Goal: Complete application form: Complete application form

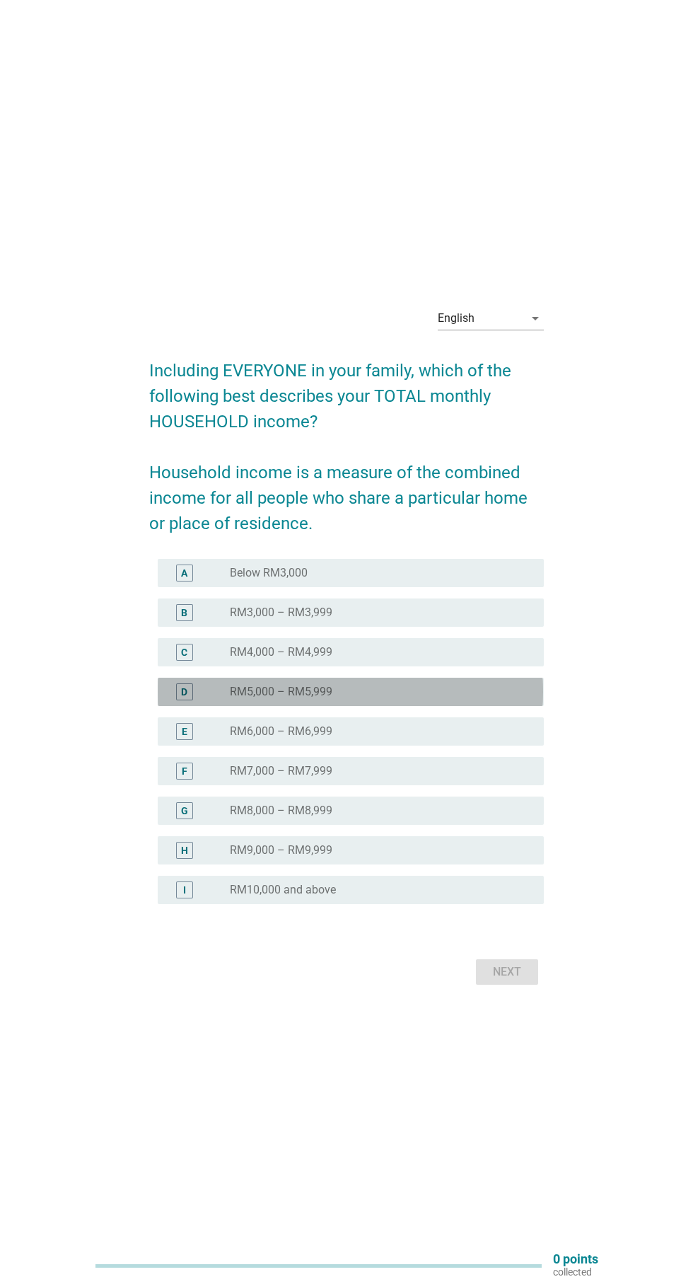
click at [274, 699] on label "RM5,000 – RM5,999" at bounding box center [281, 692] width 103 height 14
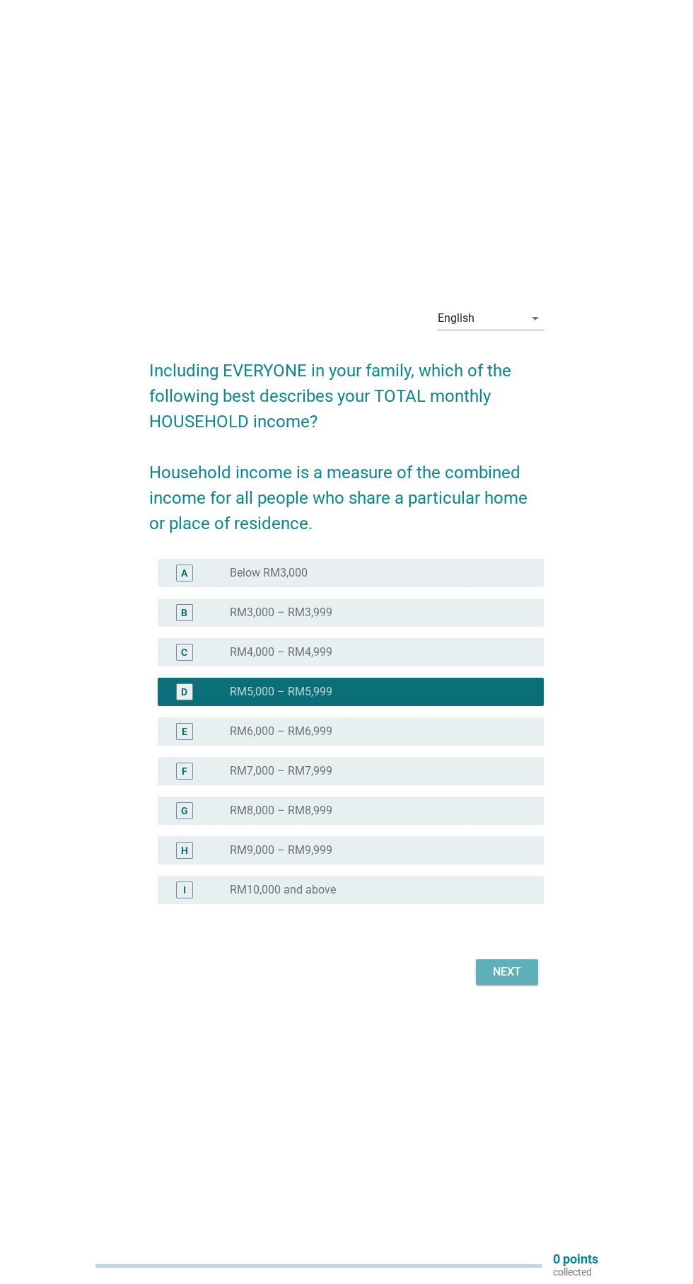
click at [516, 981] on div "Next" at bounding box center [507, 972] width 40 height 17
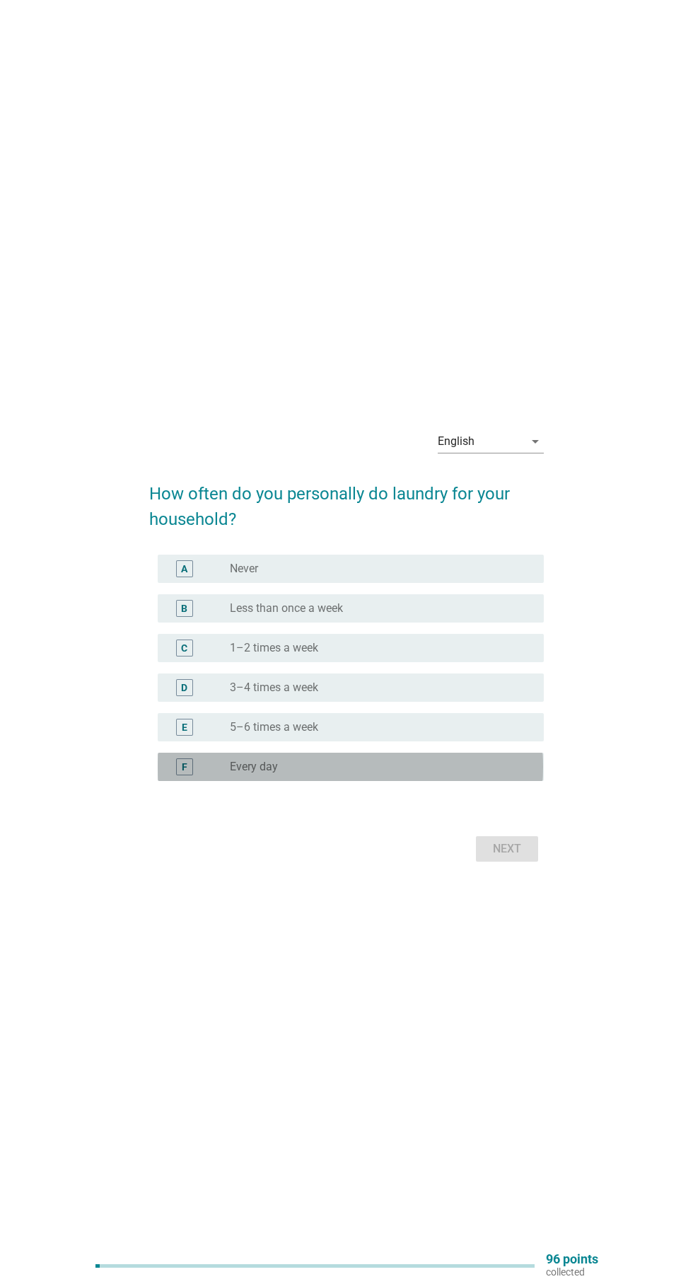
click at [270, 774] on label "Every day" at bounding box center [254, 767] width 48 height 14
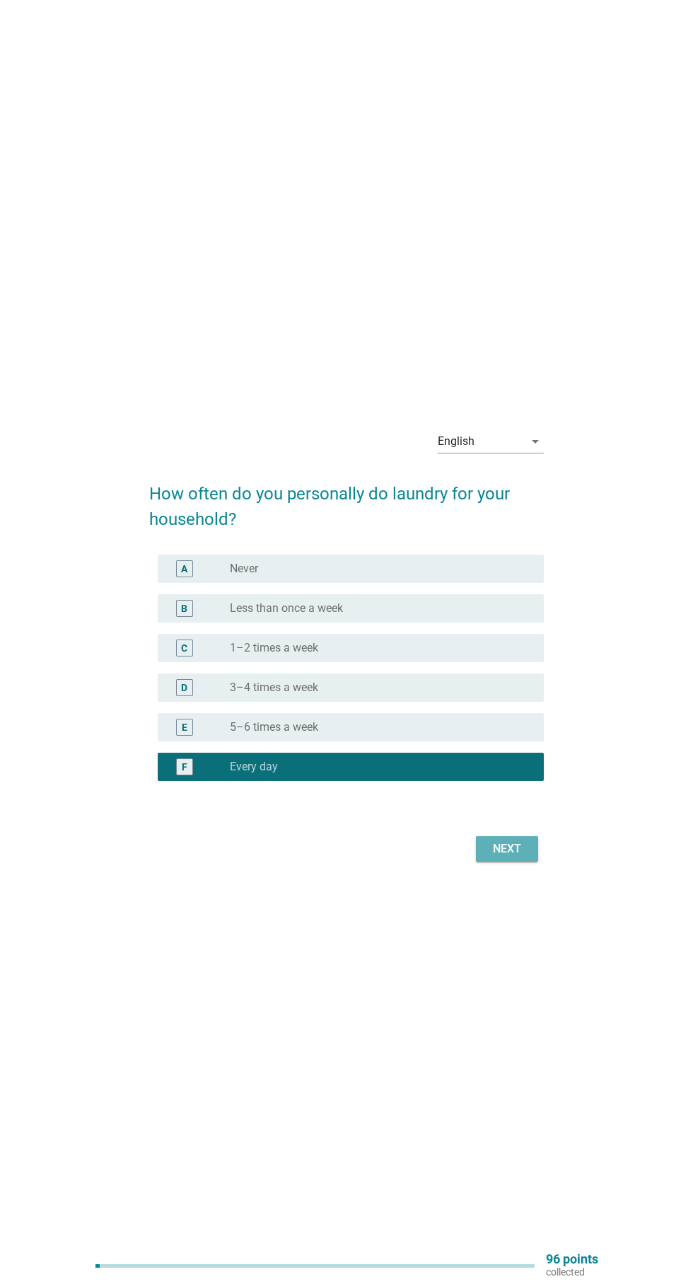
click at [516, 857] on div "Next" at bounding box center [507, 848] width 40 height 17
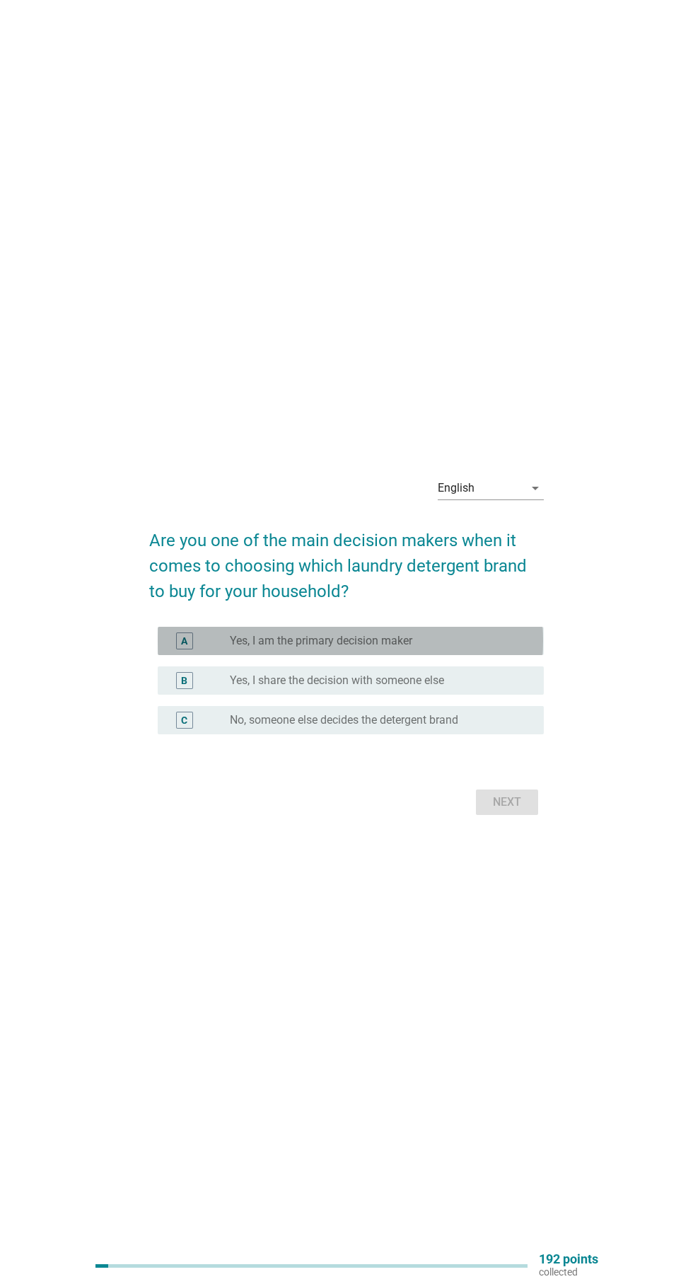
click at [408, 648] on label "Yes, I am the primary decision maker" at bounding box center [321, 641] width 183 height 14
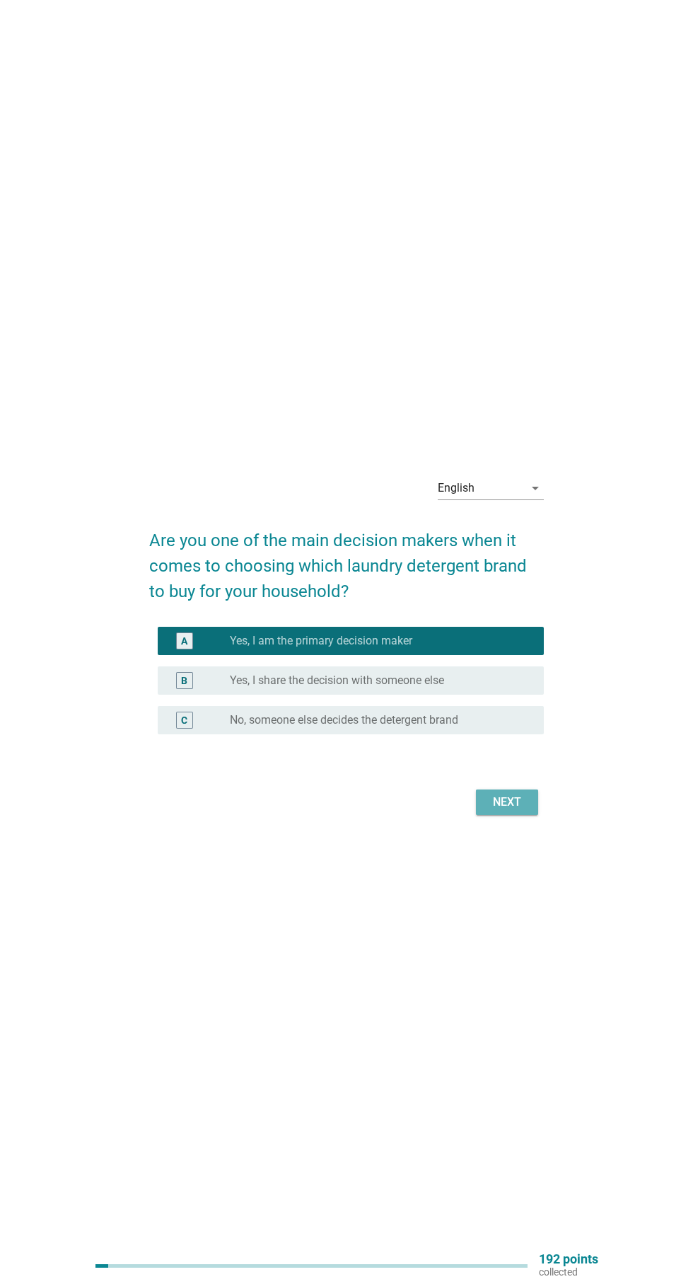
click at [519, 811] on div "Next" at bounding box center [507, 802] width 40 height 17
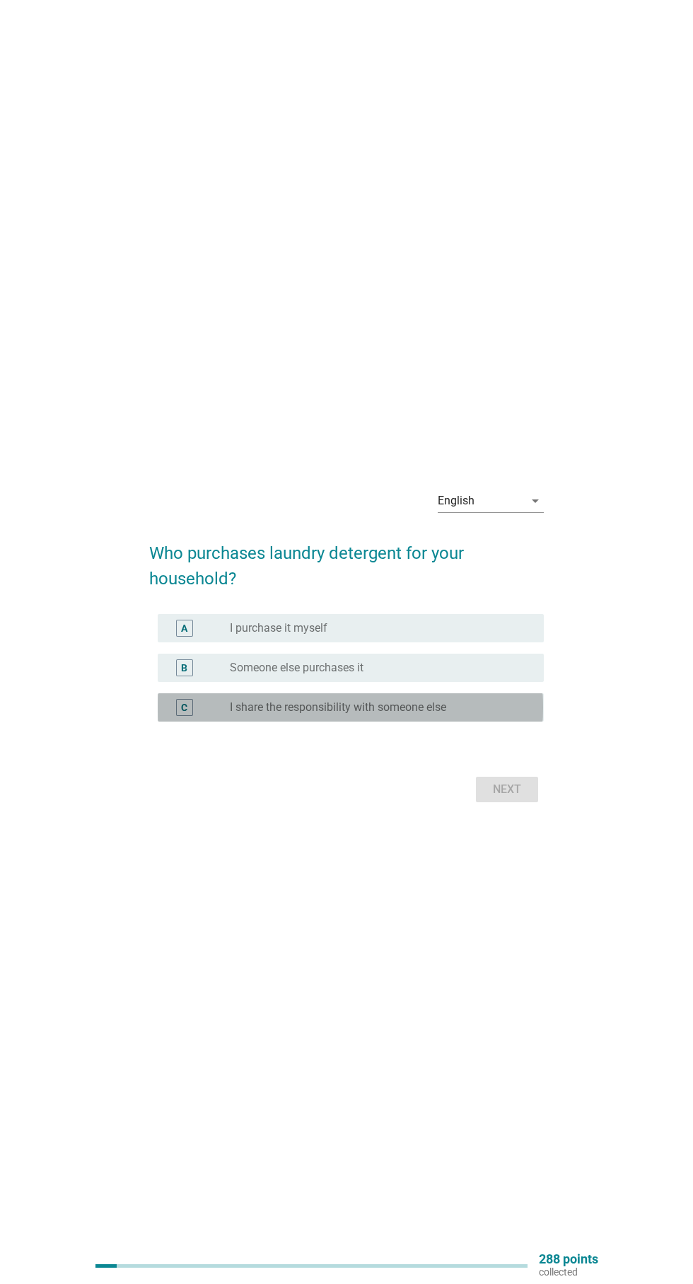
click at [376, 715] on label "I share the responsibility with someone else" at bounding box center [338, 707] width 216 height 14
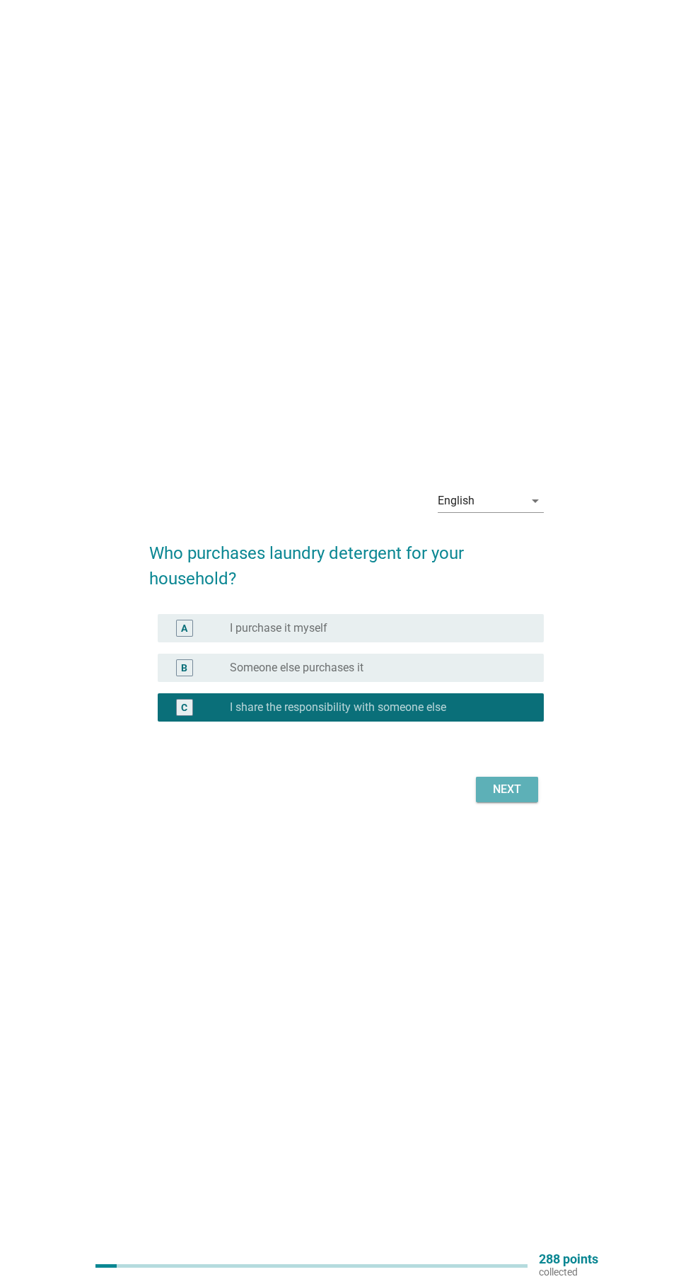
click at [513, 798] on div "Next" at bounding box center [507, 789] width 40 height 17
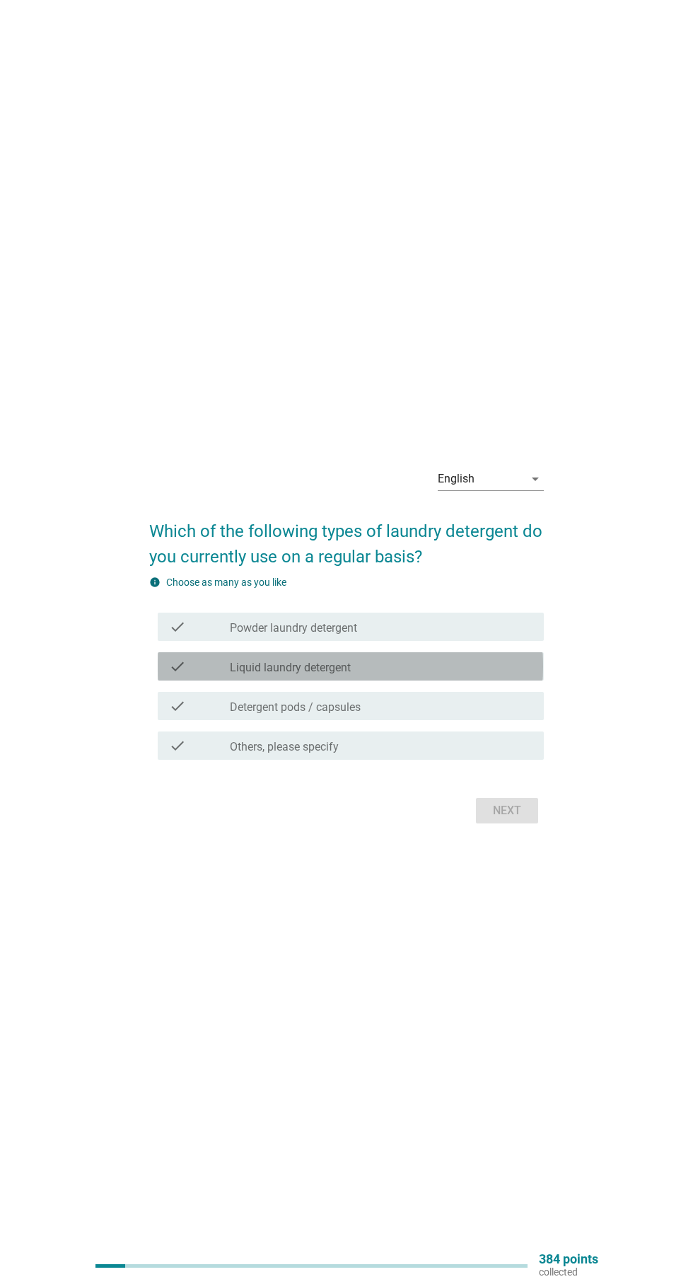
click at [376, 675] on div "check_box_outline_blank Liquid laundry detergent" at bounding box center [381, 666] width 303 height 17
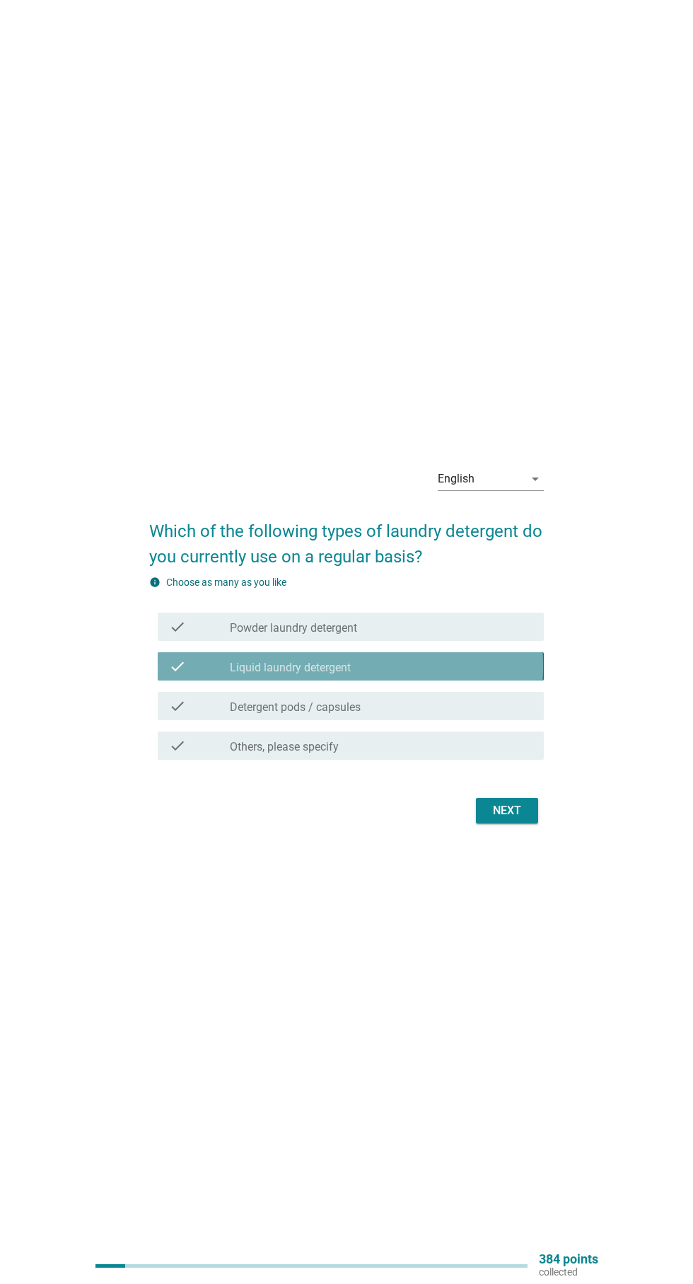
click at [376, 675] on div "check_box_outline_blank Liquid laundry detergent" at bounding box center [381, 666] width 303 height 17
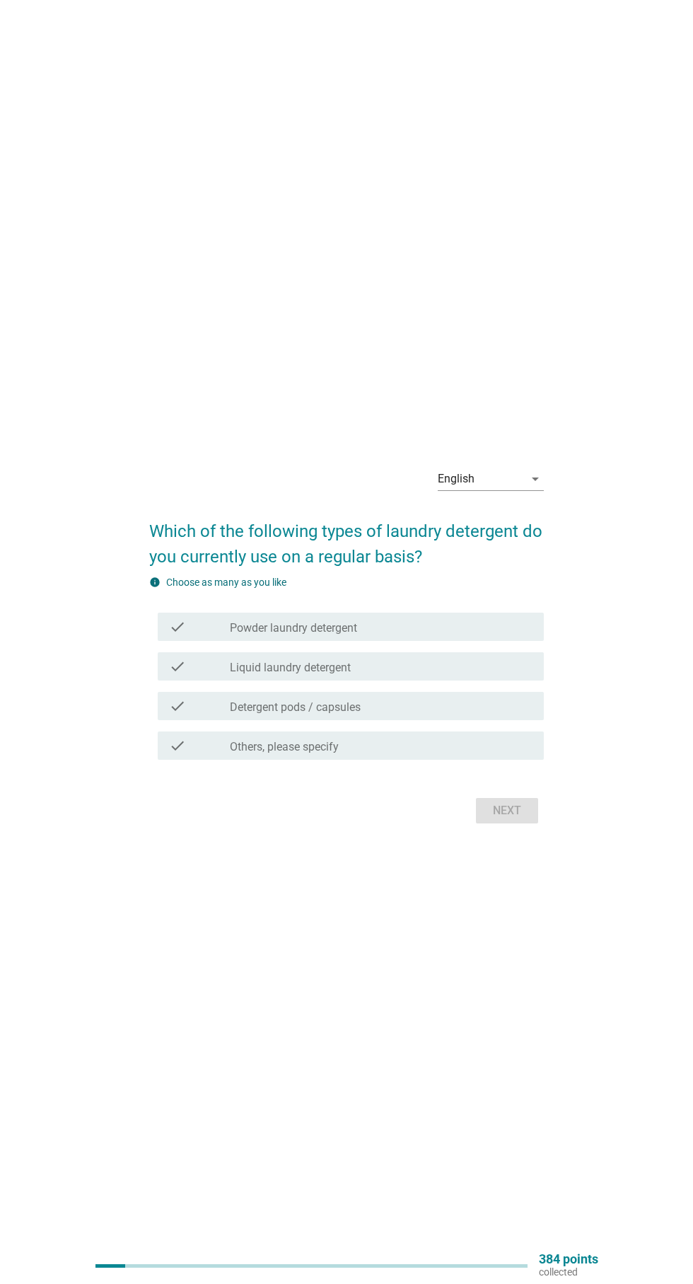
click at [393, 675] on div "check_box_outline_blank Liquid laundry detergent" at bounding box center [381, 666] width 303 height 17
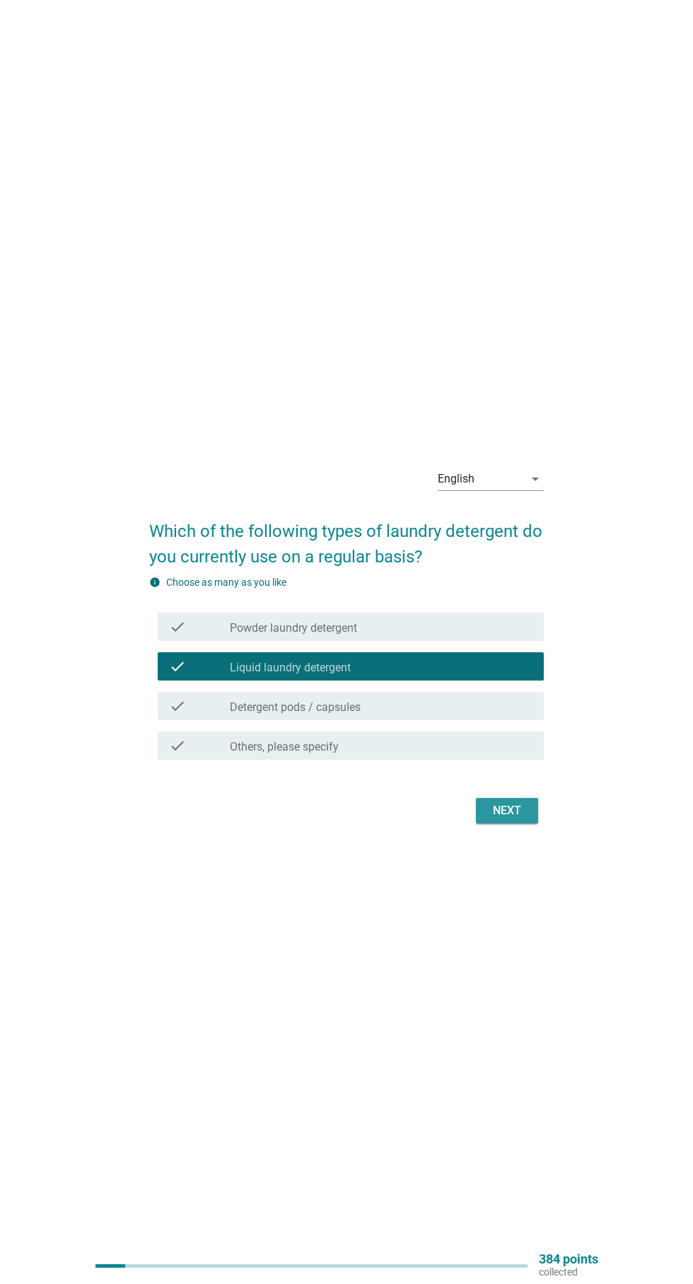
click at [527, 823] on button "Next" at bounding box center [507, 810] width 62 height 25
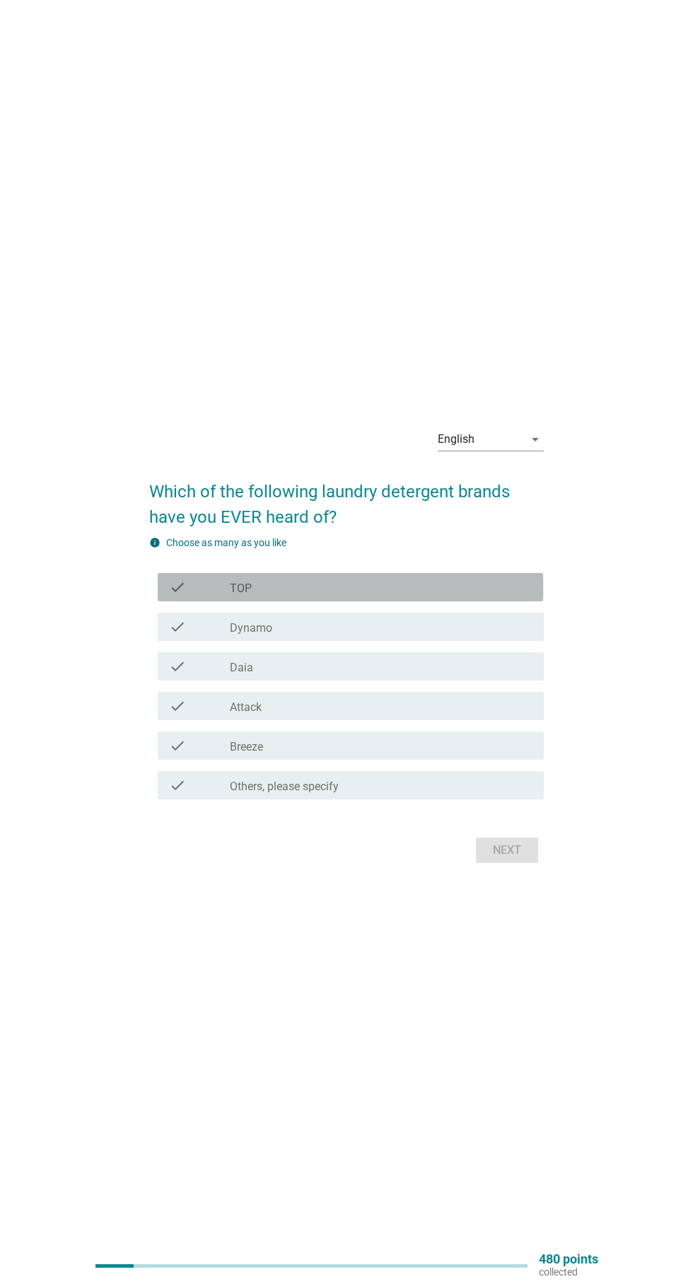
click at [311, 596] on div "check_box_outline_blank TOP" at bounding box center [381, 587] width 303 height 17
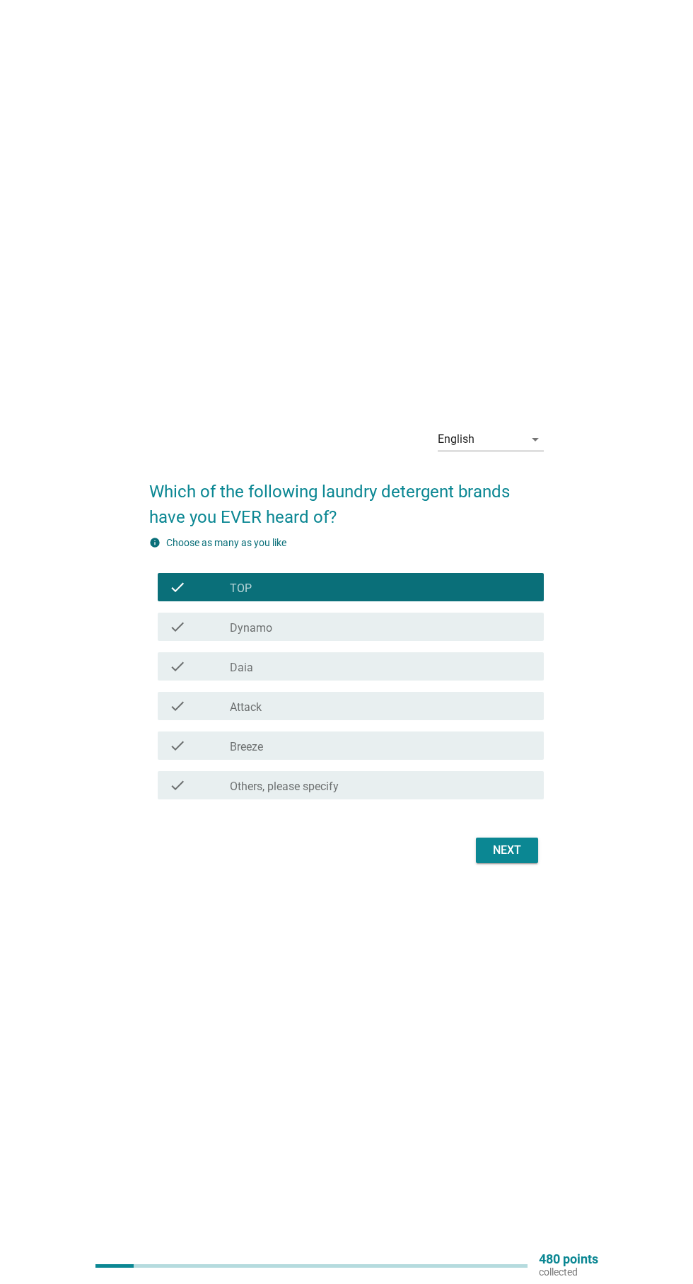
click at [327, 635] on div "check_box_outline_blank Dynamo" at bounding box center [381, 626] width 303 height 17
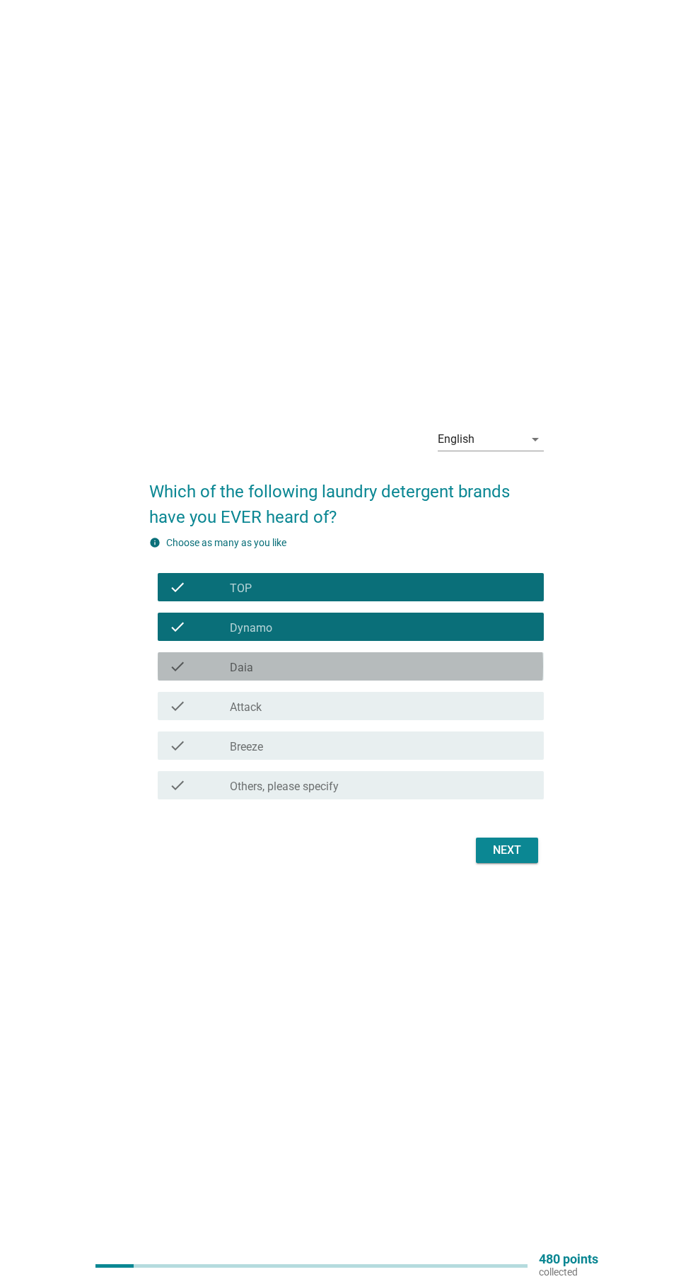
click at [333, 675] on div "check_box_outline_blank Daia" at bounding box center [381, 666] width 303 height 17
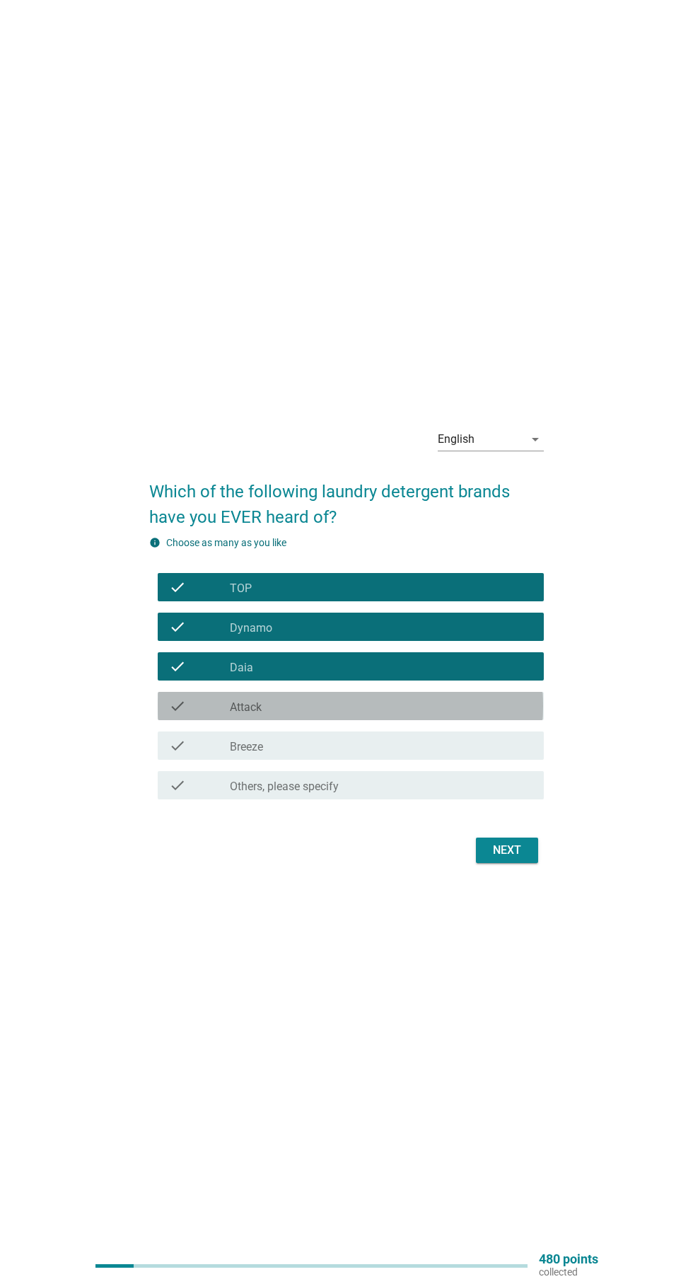
click at [323, 715] on div "check_box_outline_blank Attack" at bounding box center [381, 706] width 303 height 17
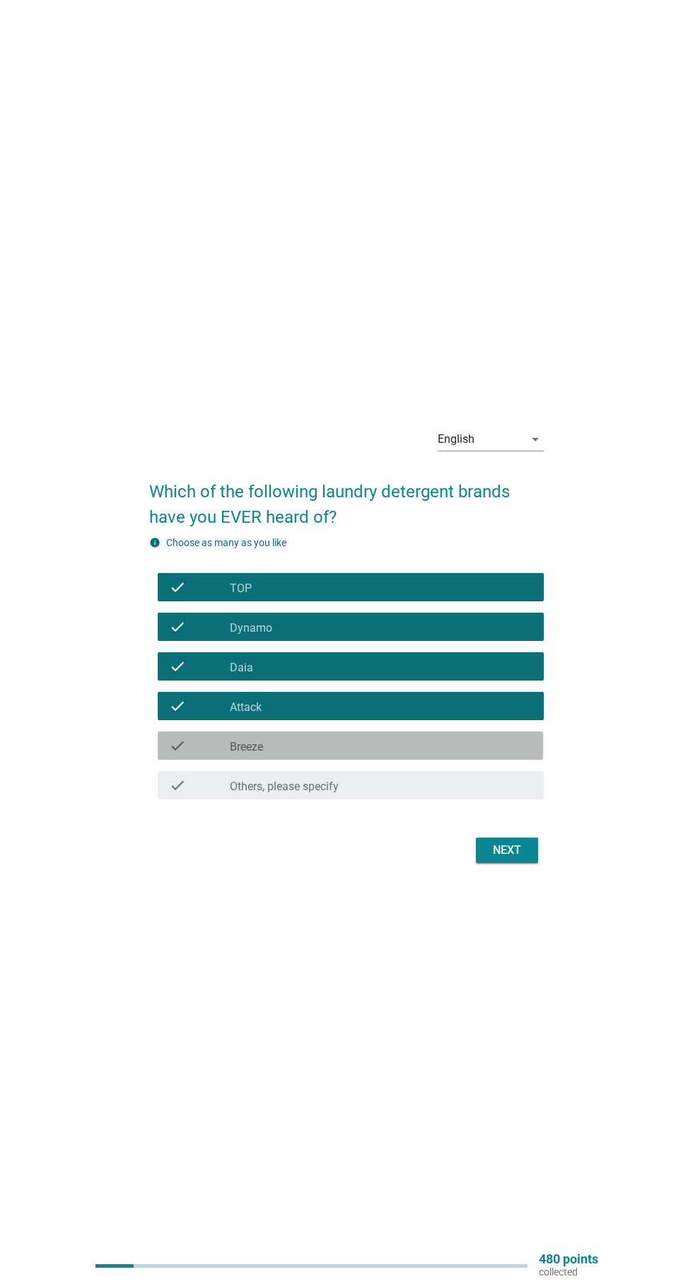
click at [317, 754] on div "check_box_outline_blank Breeze" at bounding box center [381, 745] width 303 height 17
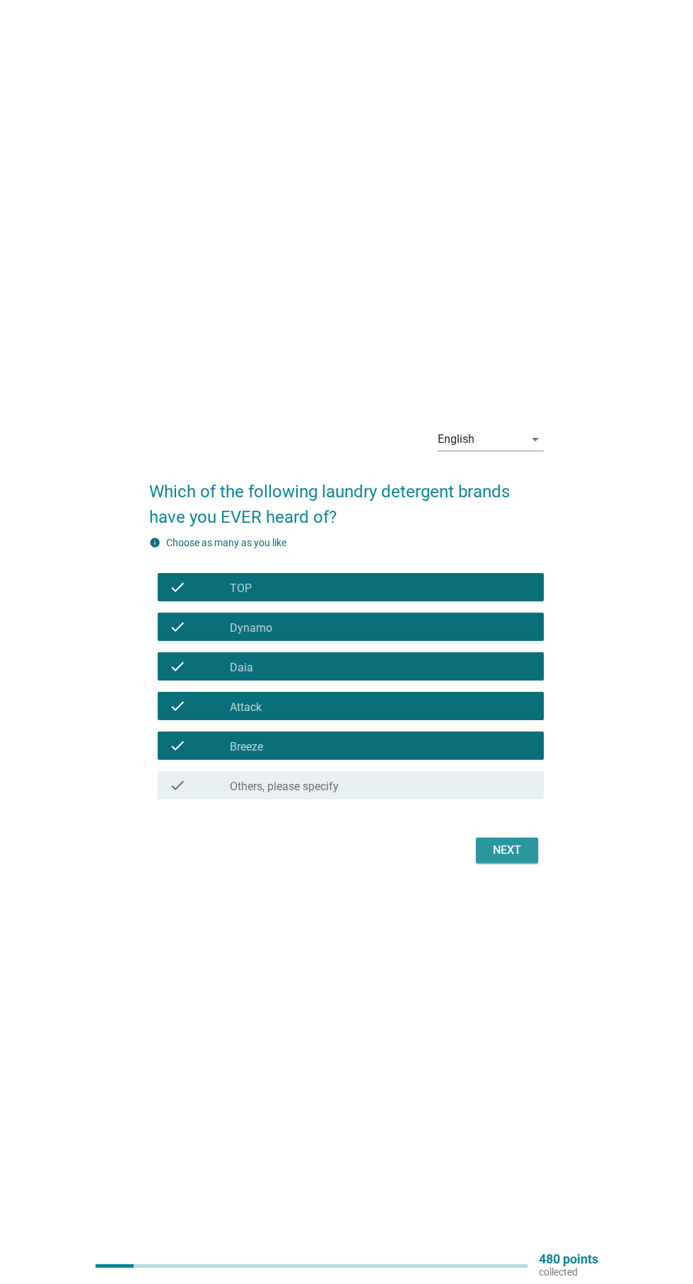
click at [525, 859] on div "Next" at bounding box center [507, 850] width 40 height 17
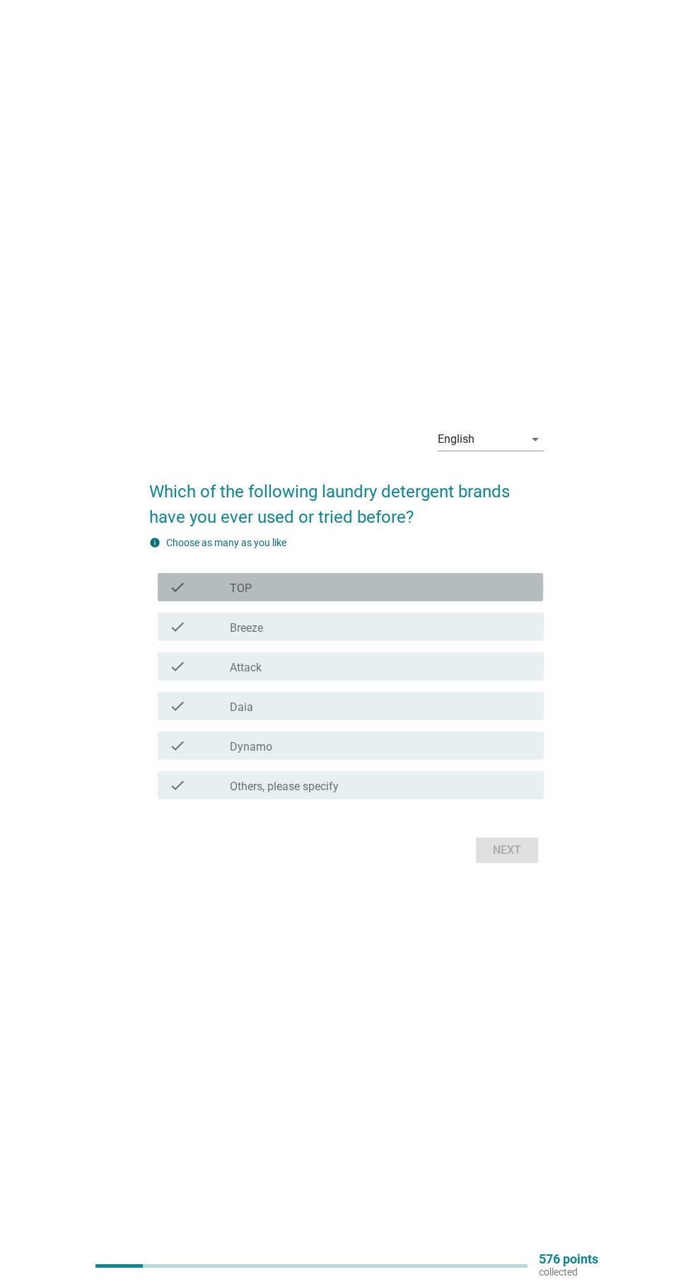
click at [328, 596] on div "check_box_outline_blank TOP" at bounding box center [381, 587] width 303 height 17
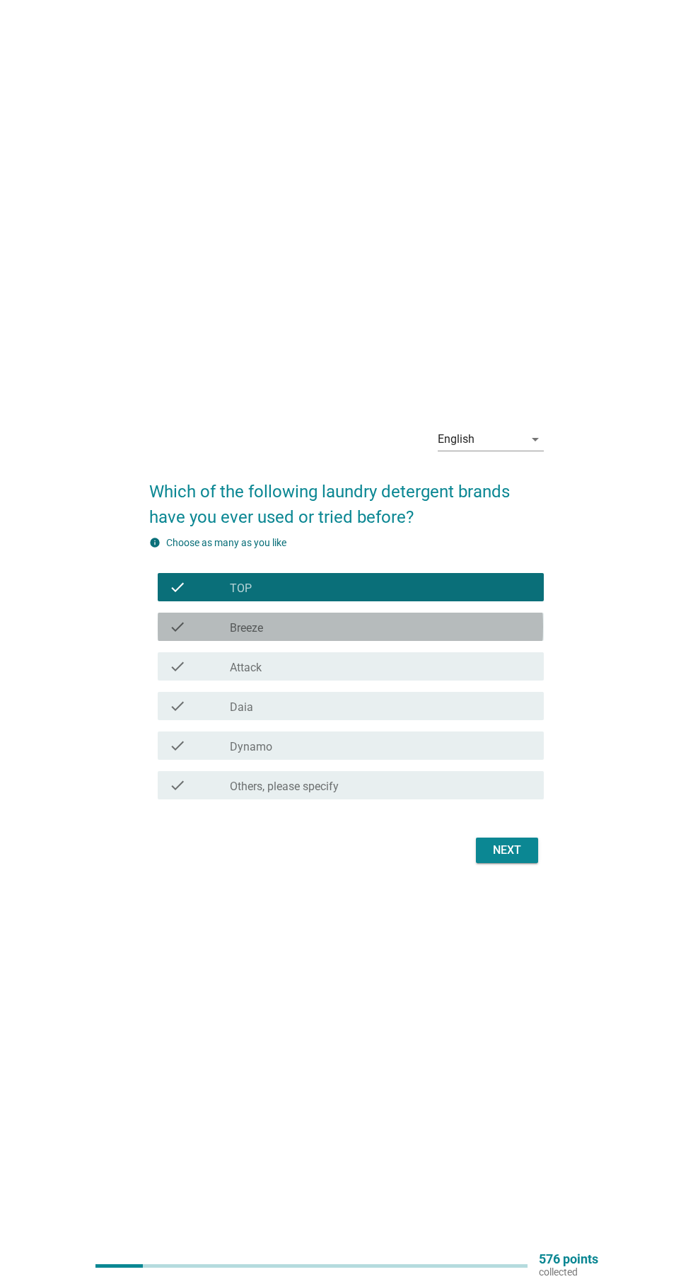
click at [354, 635] on div "check_box_outline_blank Breeze" at bounding box center [381, 626] width 303 height 17
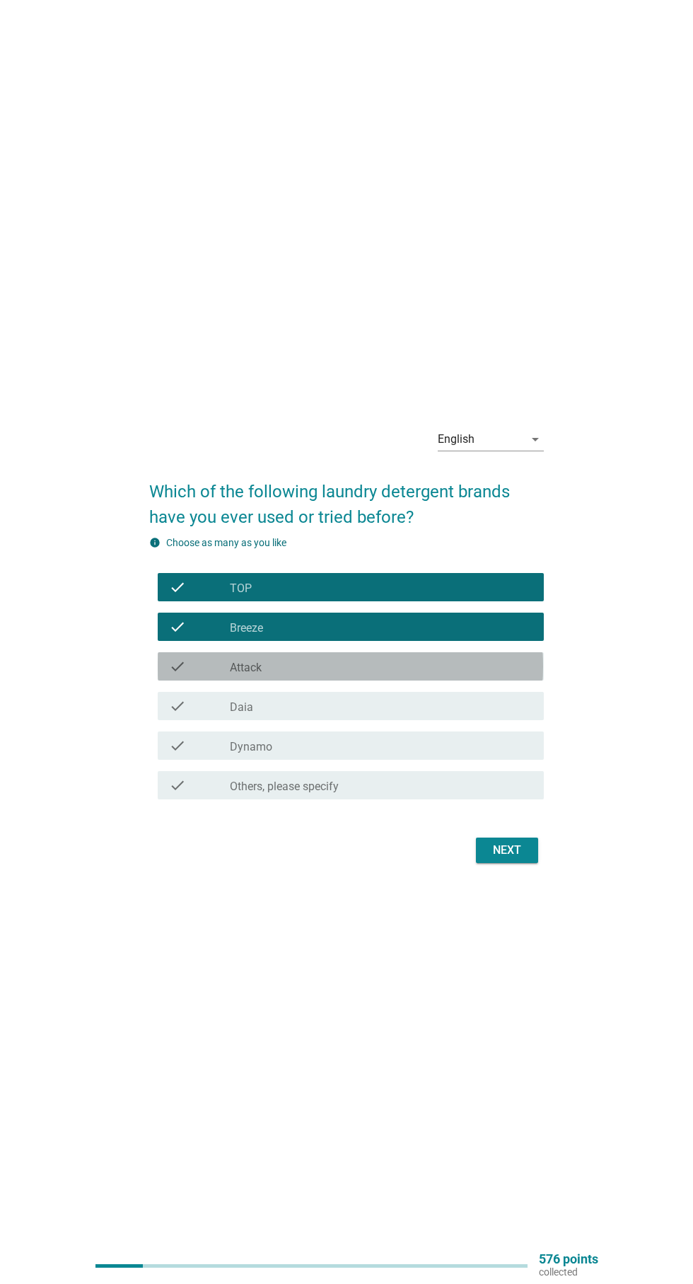
click at [336, 675] on div "check_box_outline_blank Attack" at bounding box center [381, 666] width 303 height 17
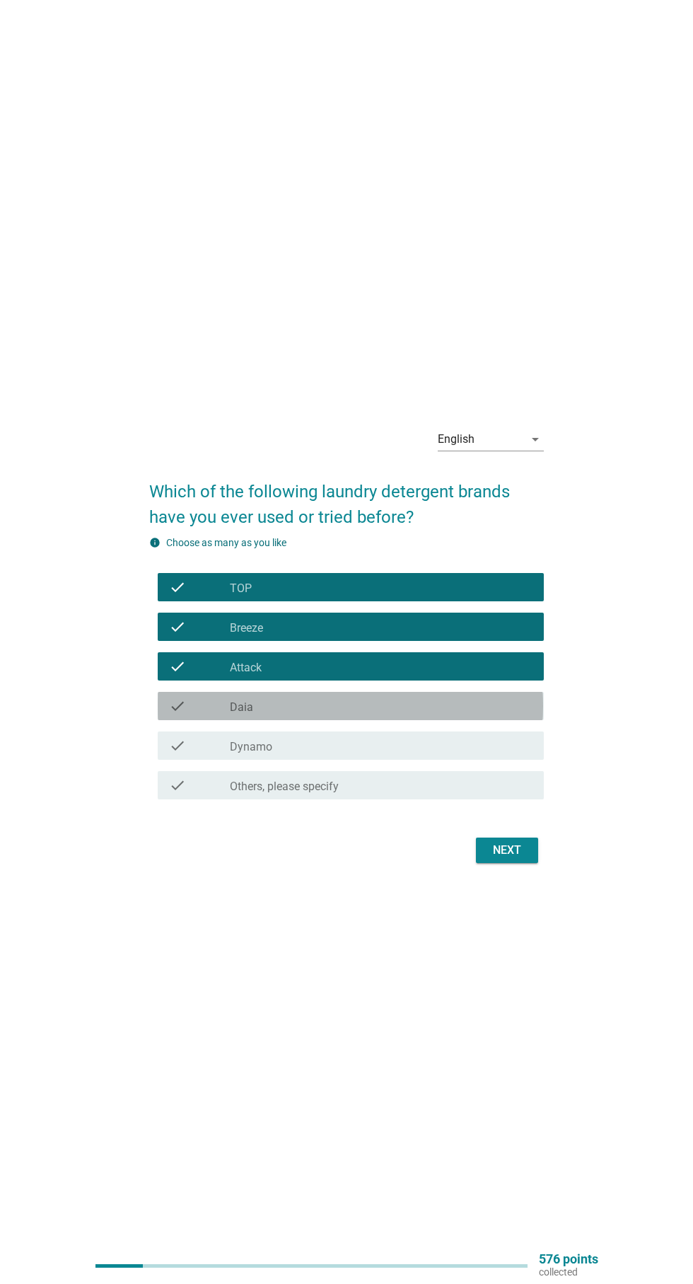
click at [345, 715] on div "check_box_outline_blank Daia" at bounding box center [381, 706] width 303 height 17
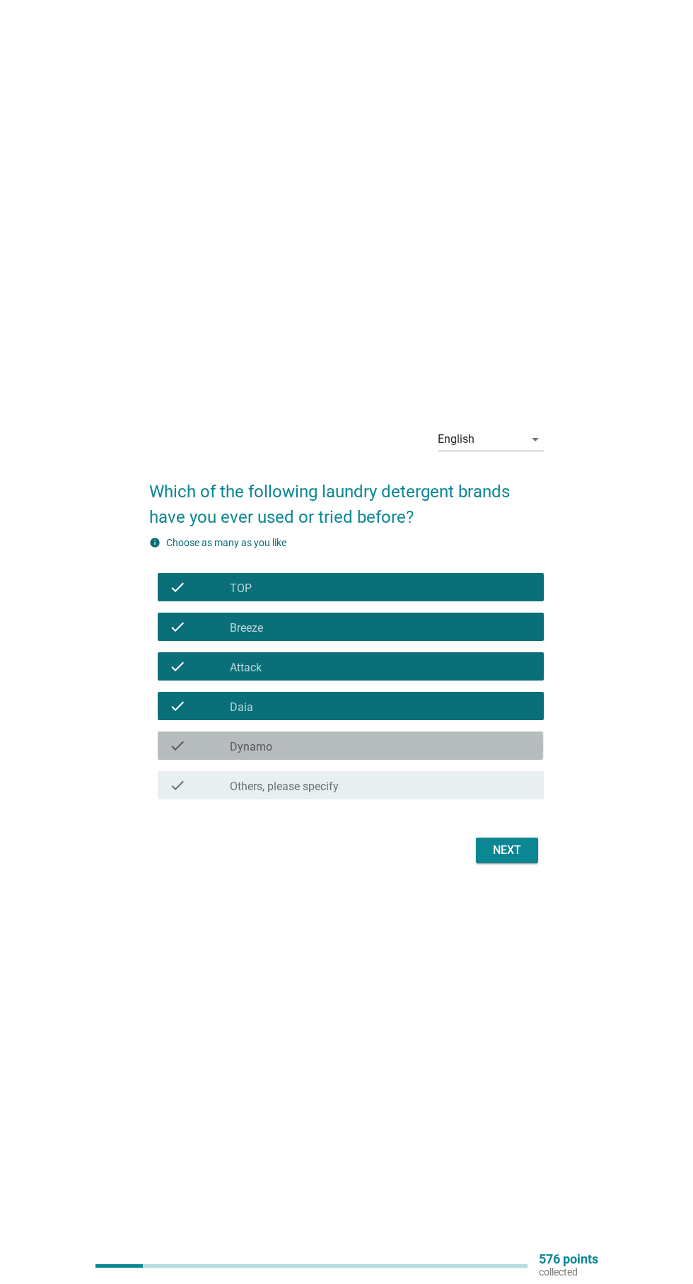
click at [340, 754] on div "check_box_outline_blank Dynamo" at bounding box center [381, 745] width 303 height 17
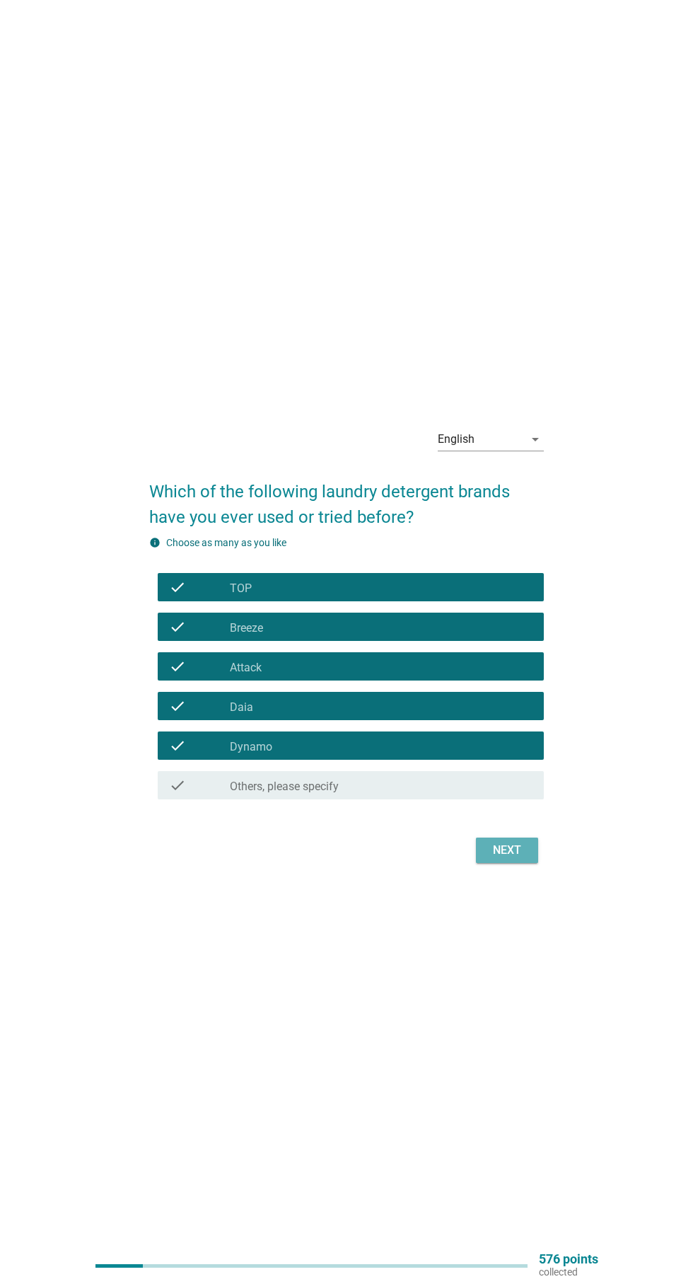
click at [514, 859] on div "Next" at bounding box center [507, 850] width 40 height 17
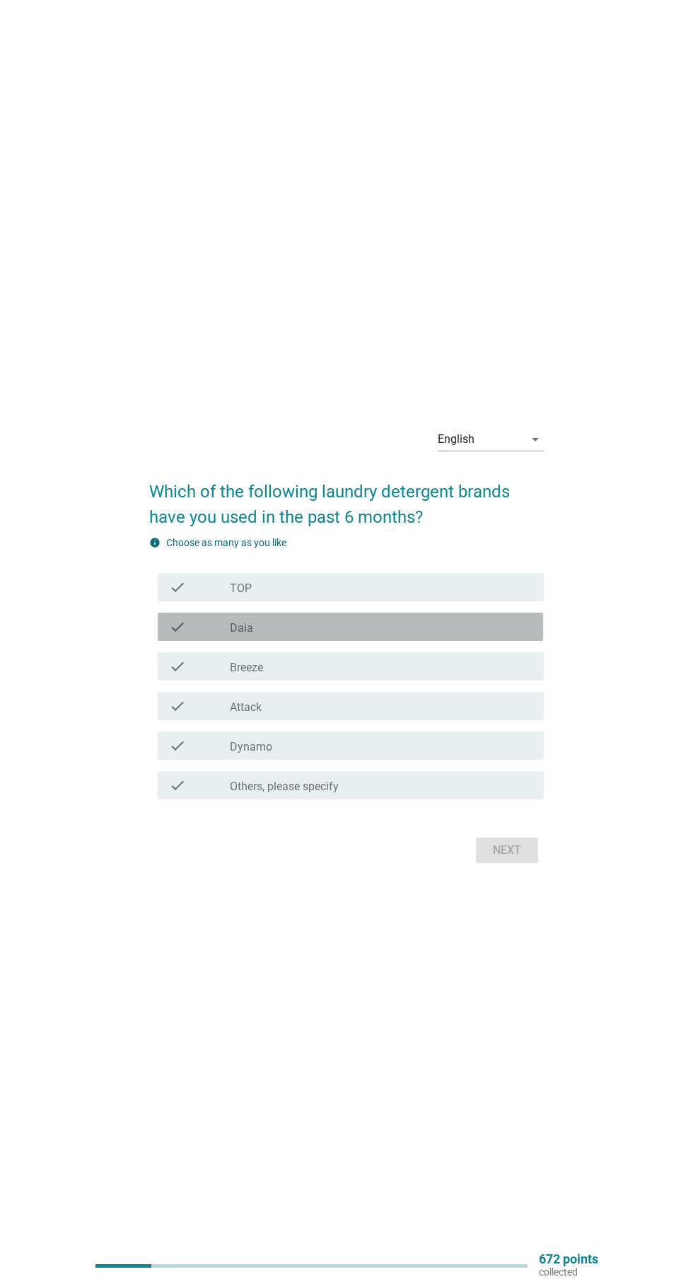
click at [325, 635] on div "check_box Daia" at bounding box center [381, 626] width 303 height 17
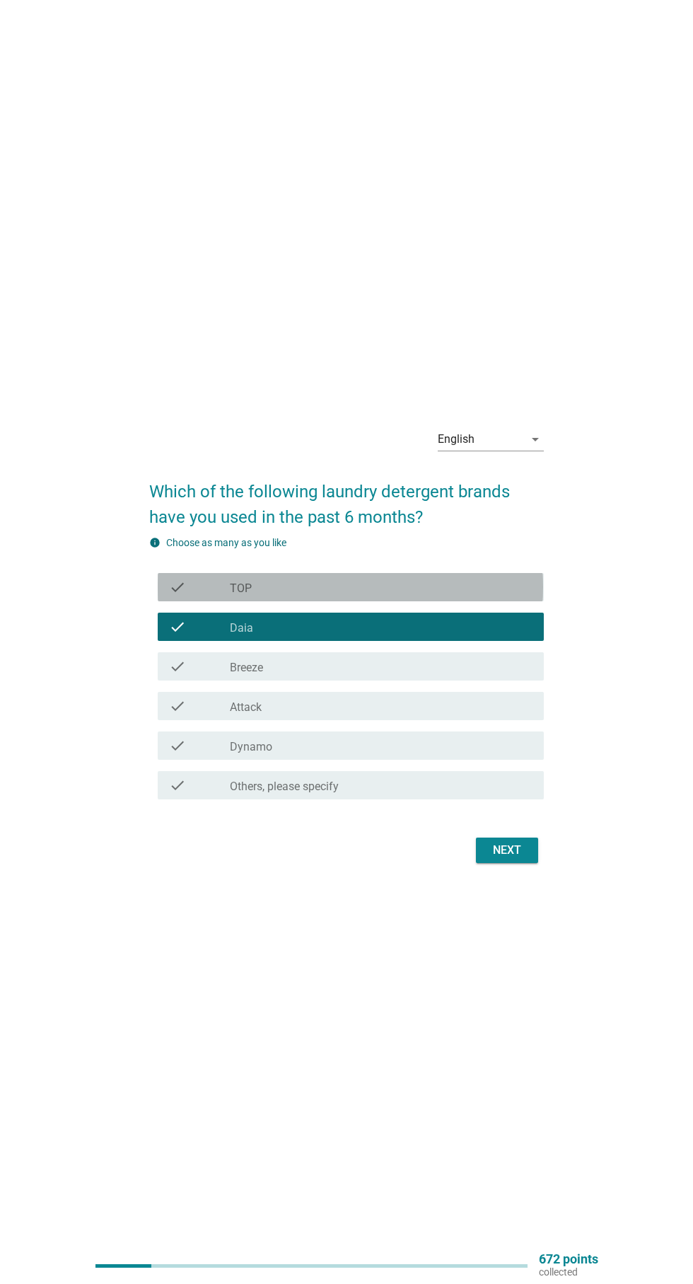
click at [316, 596] on div "check_box_outline_blank TOP" at bounding box center [381, 587] width 303 height 17
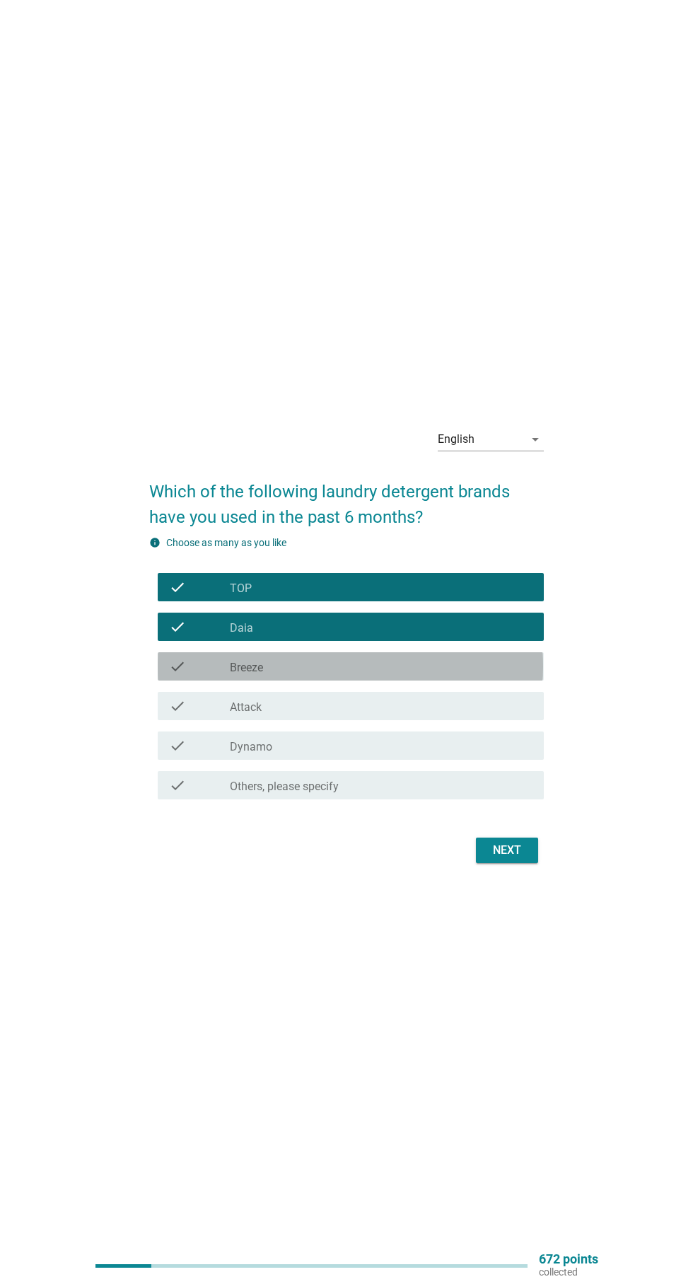
click at [353, 675] on div "check_box Breeze" at bounding box center [381, 666] width 303 height 17
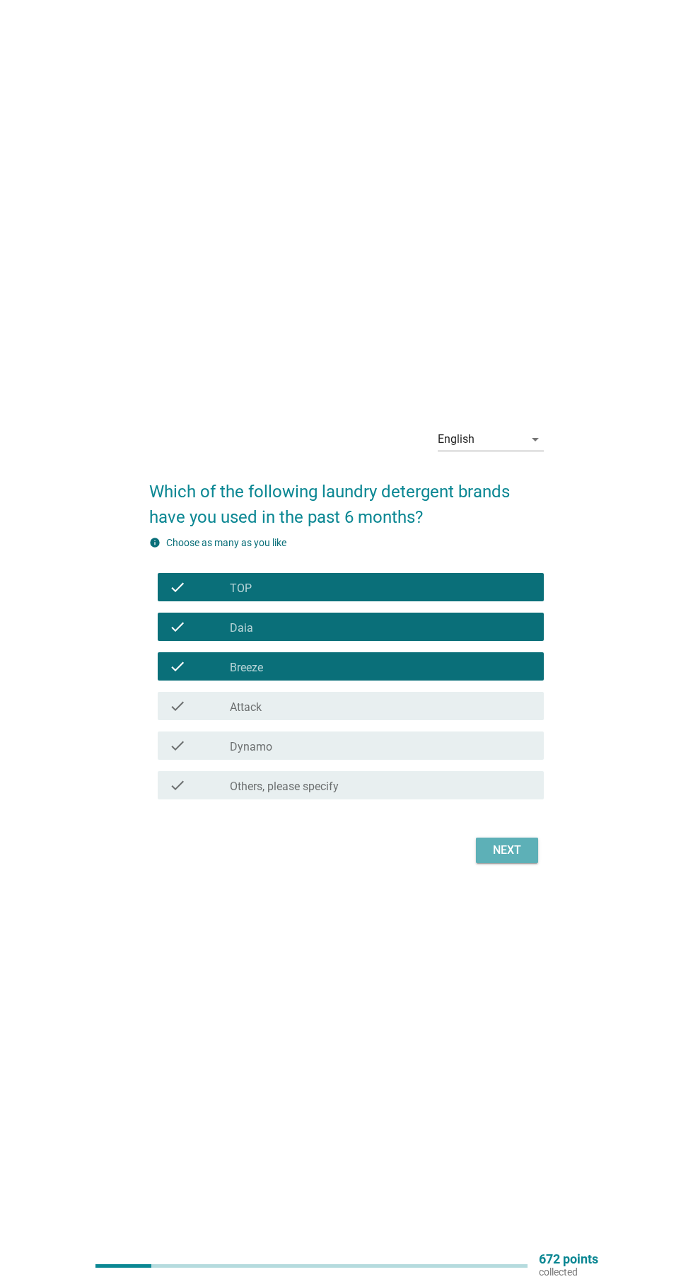
click at [536, 863] on button "Next" at bounding box center [507, 850] width 62 height 25
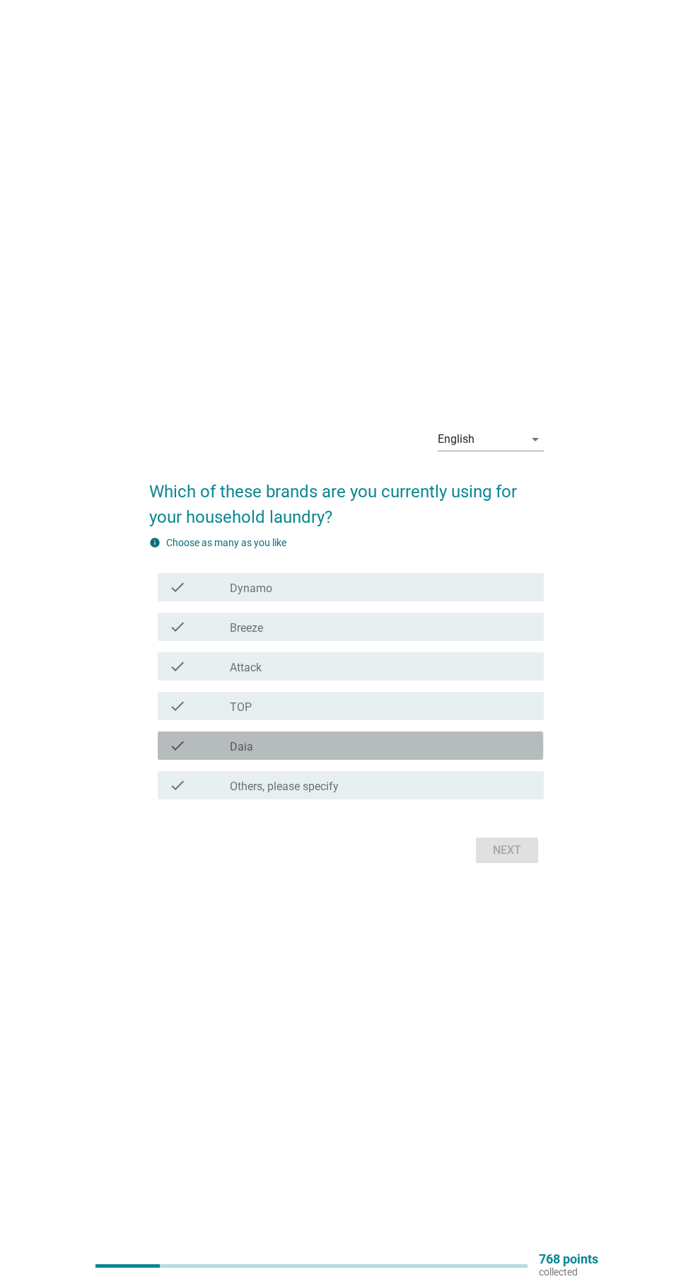
click at [327, 754] on div "check_box Daia" at bounding box center [381, 745] width 303 height 17
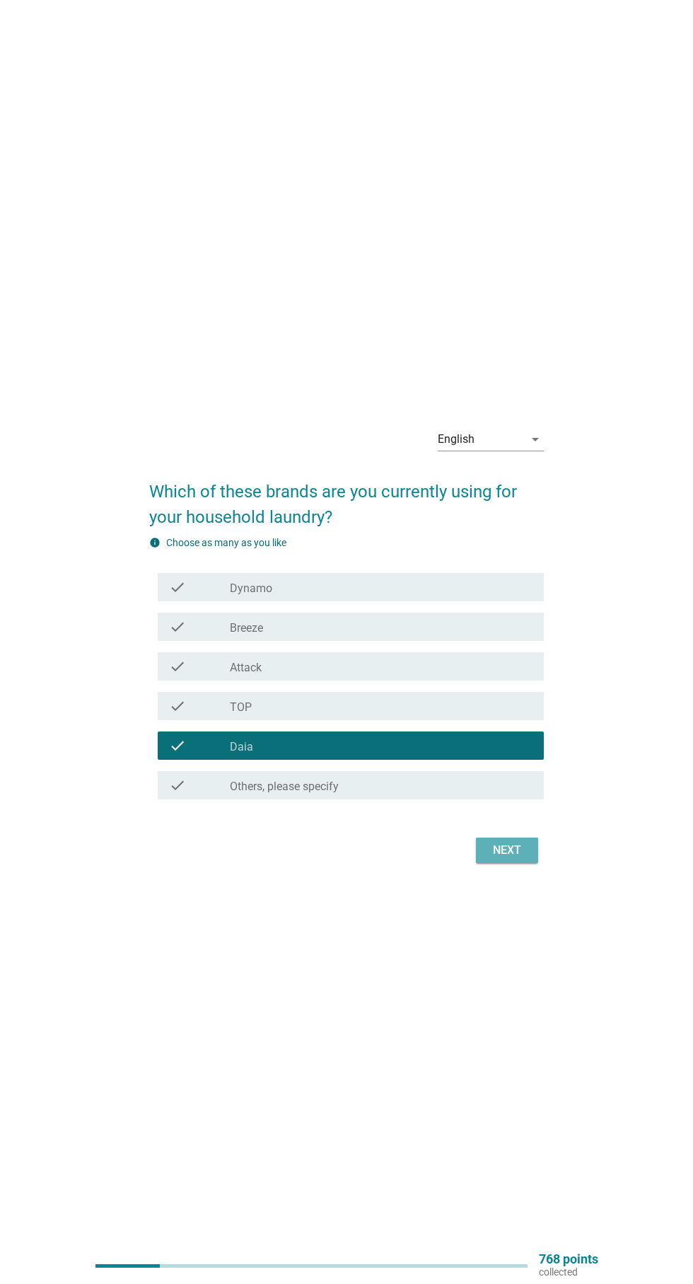
click at [522, 859] on div "Next" at bounding box center [507, 850] width 40 height 17
